Goal: Task Accomplishment & Management: Complete application form

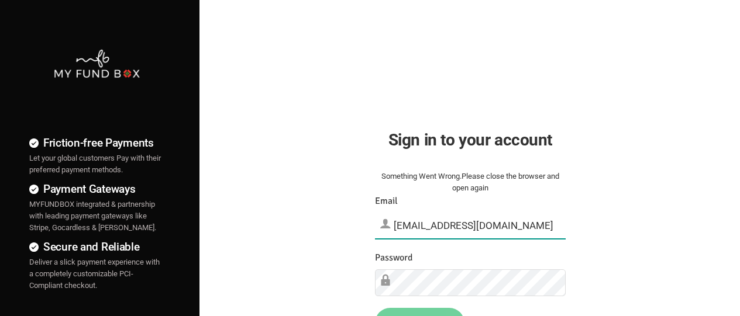
type input "[EMAIL_ADDRESS][DOMAIN_NAME]"
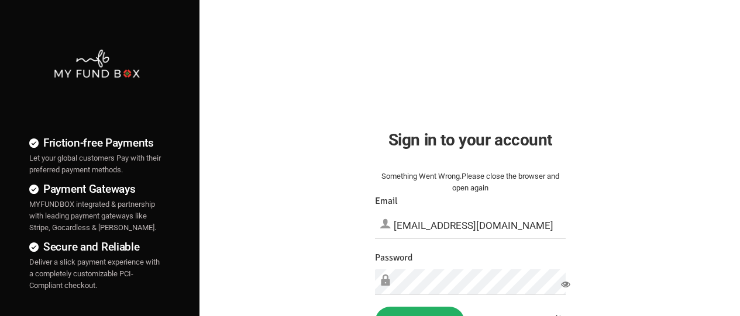
click at [419, 312] on button "Sign in" at bounding box center [419, 322] width 89 height 30
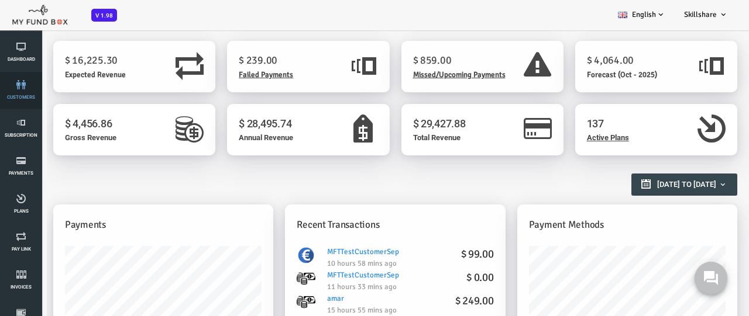
click at [21, 91] on link "customers" at bounding box center [21, 90] width 35 height 37
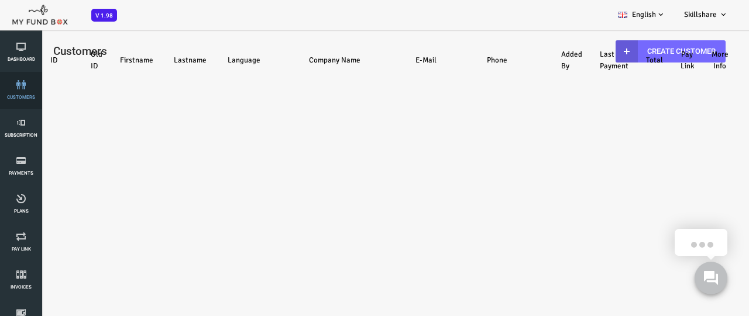
select select "100"
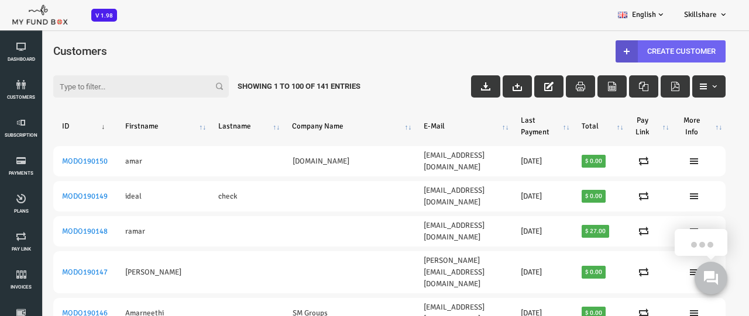
click at [633, 51] on link "Create Customer" at bounding box center [640, 51] width 110 height 22
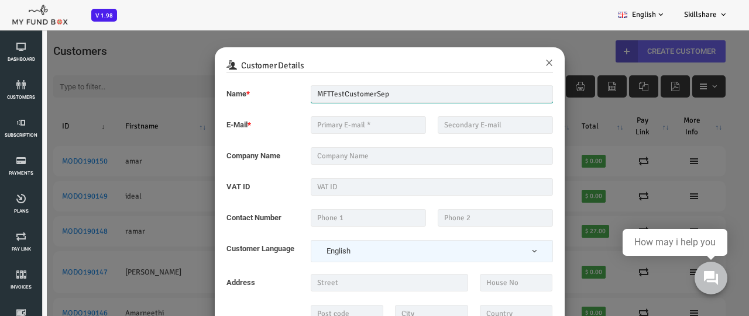
type input "MFTTestCustomerSep"
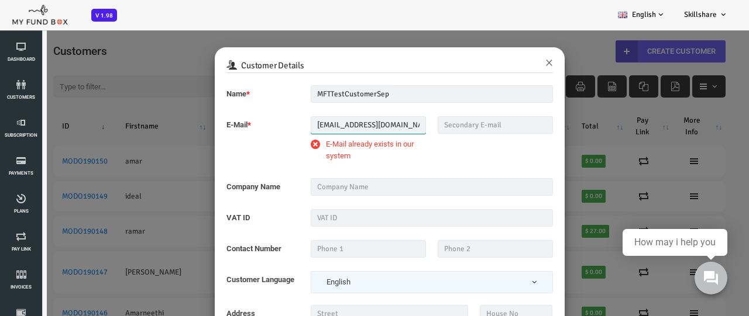
type input "mftmailbox@mailinator.com"
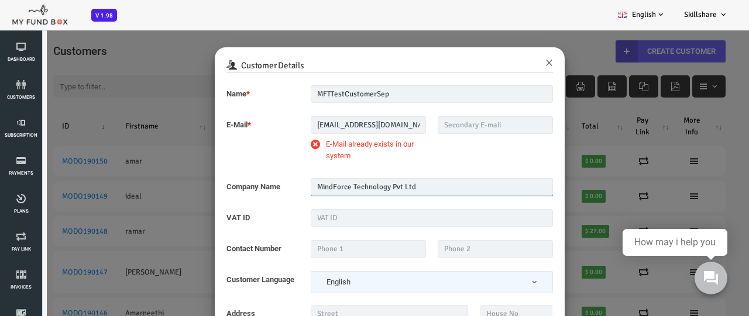
type input "MindForce Technology Pvt Ltd"
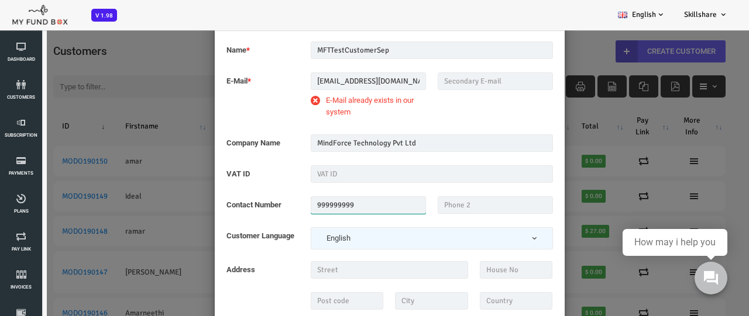
scroll to position [29, 0]
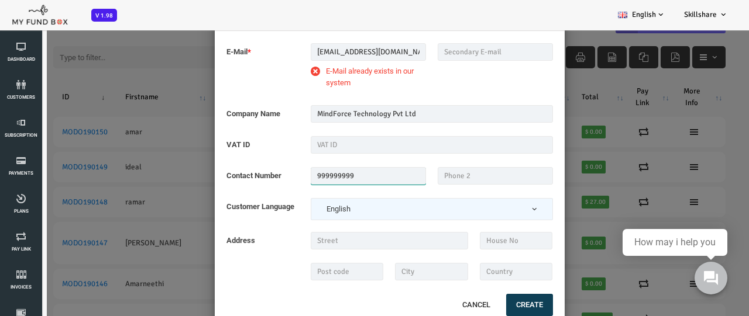
type input "999999999"
click at [498, 305] on button "Create" at bounding box center [499, 305] width 47 height 22
click at [295, 50] on input "mftmailbox@mailinator.com" at bounding box center [338, 52] width 115 height 18
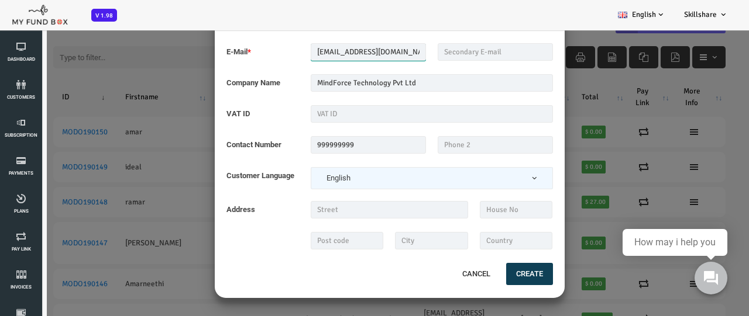
type input "mft1mailbox@mailinator.com"
click at [497, 278] on button "Create" at bounding box center [499, 274] width 47 height 22
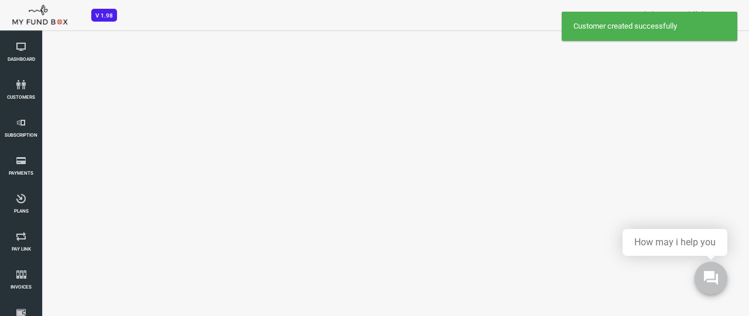
select select "100"
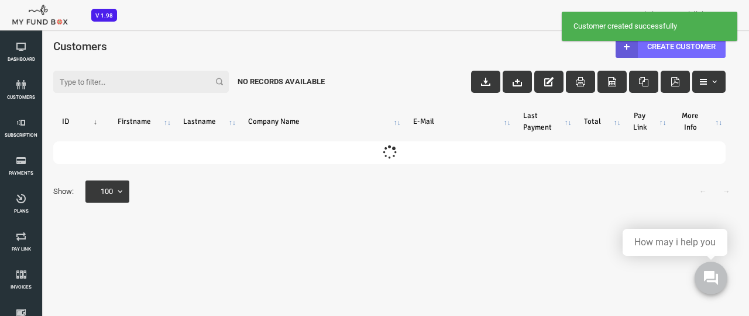
scroll to position [0, 0]
